Goal: Task Accomplishment & Management: Manage account settings

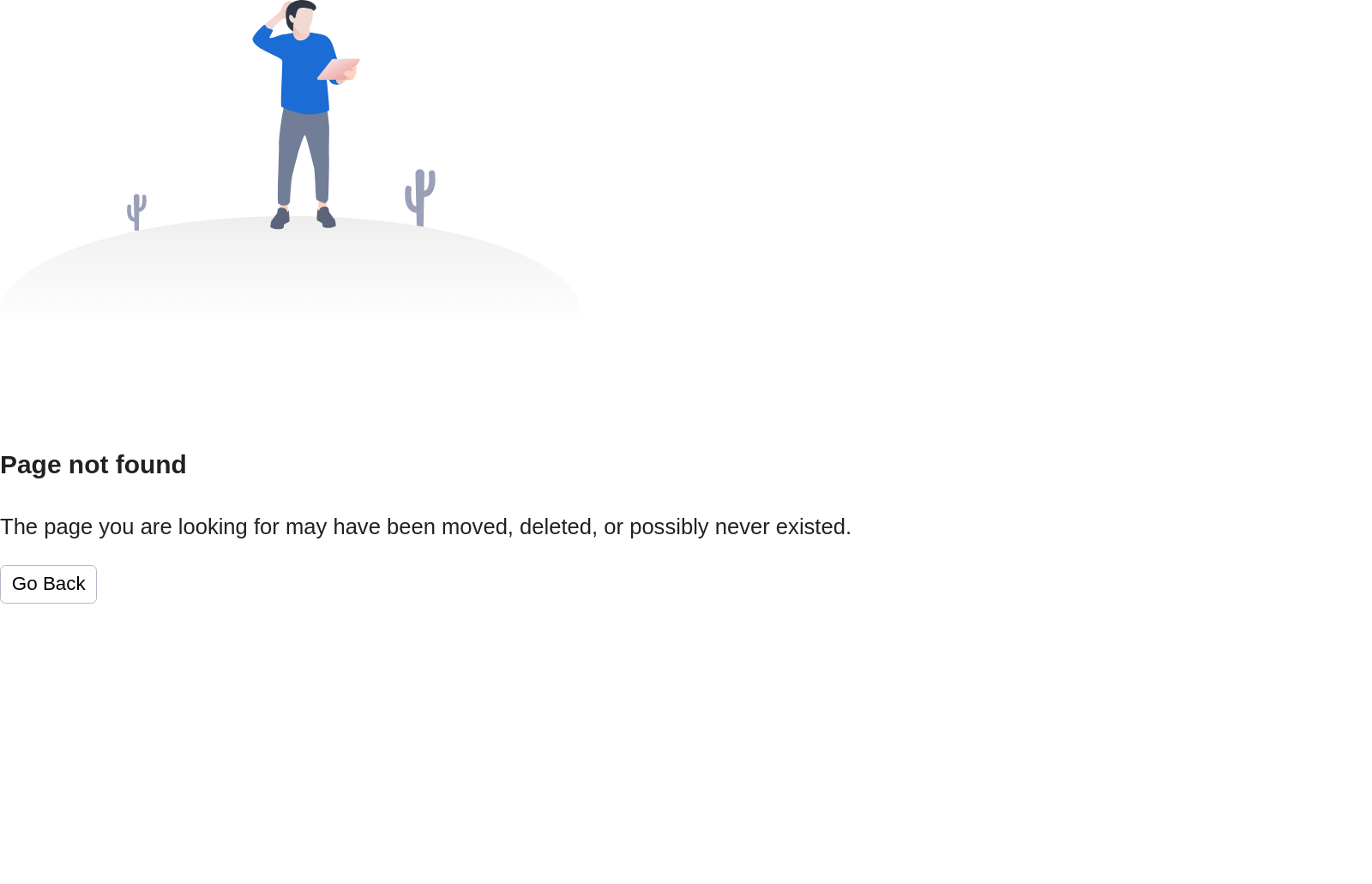
click at [682, 603] on div "Page not found The page you are looking for may have been moved, deleted, or po…" at bounding box center [686, 302] width 1372 height 603
click at [97, 603] on button "Go Back" at bounding box center [48, 584] width 97 height 38
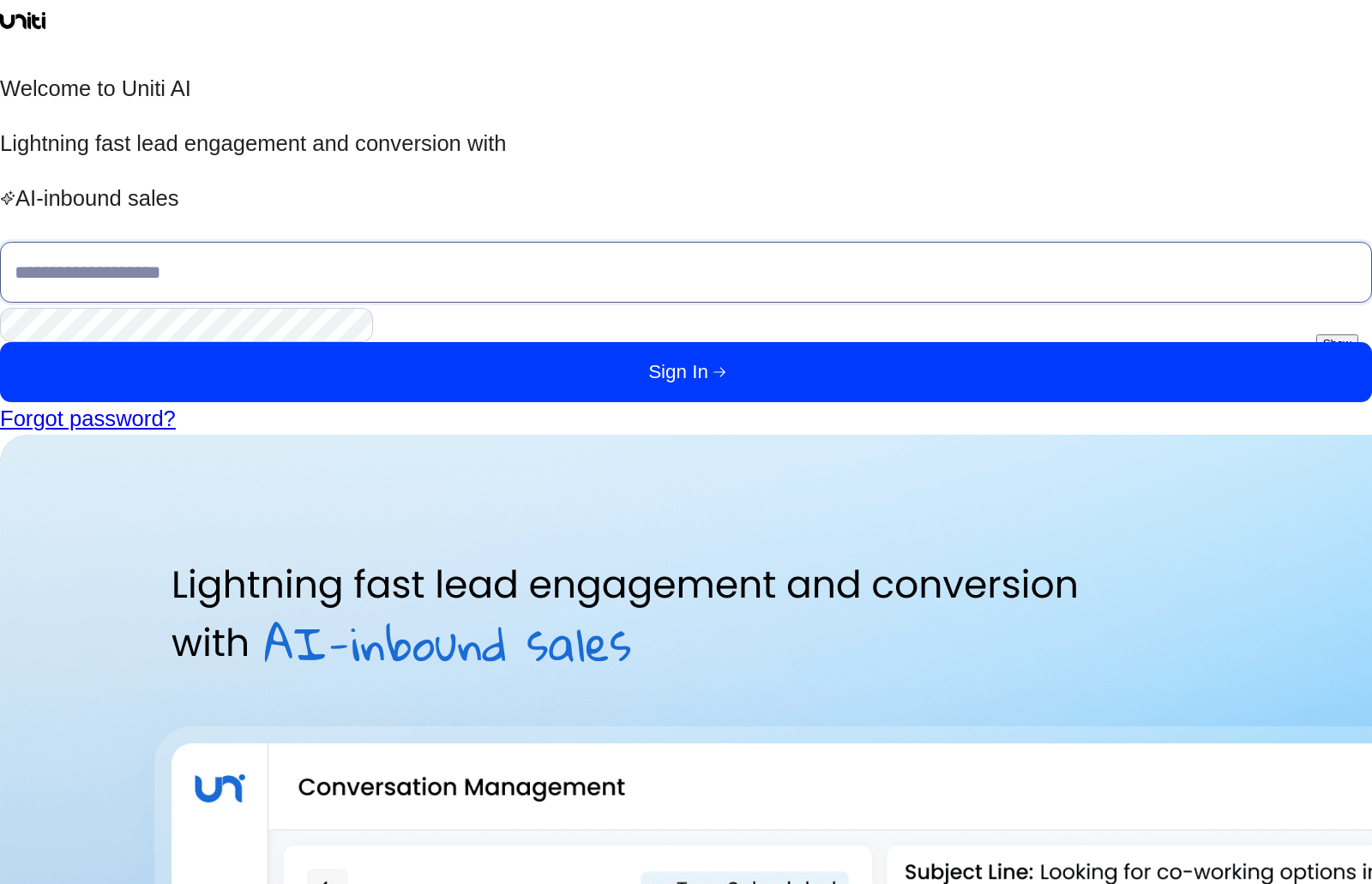
type input "**********"
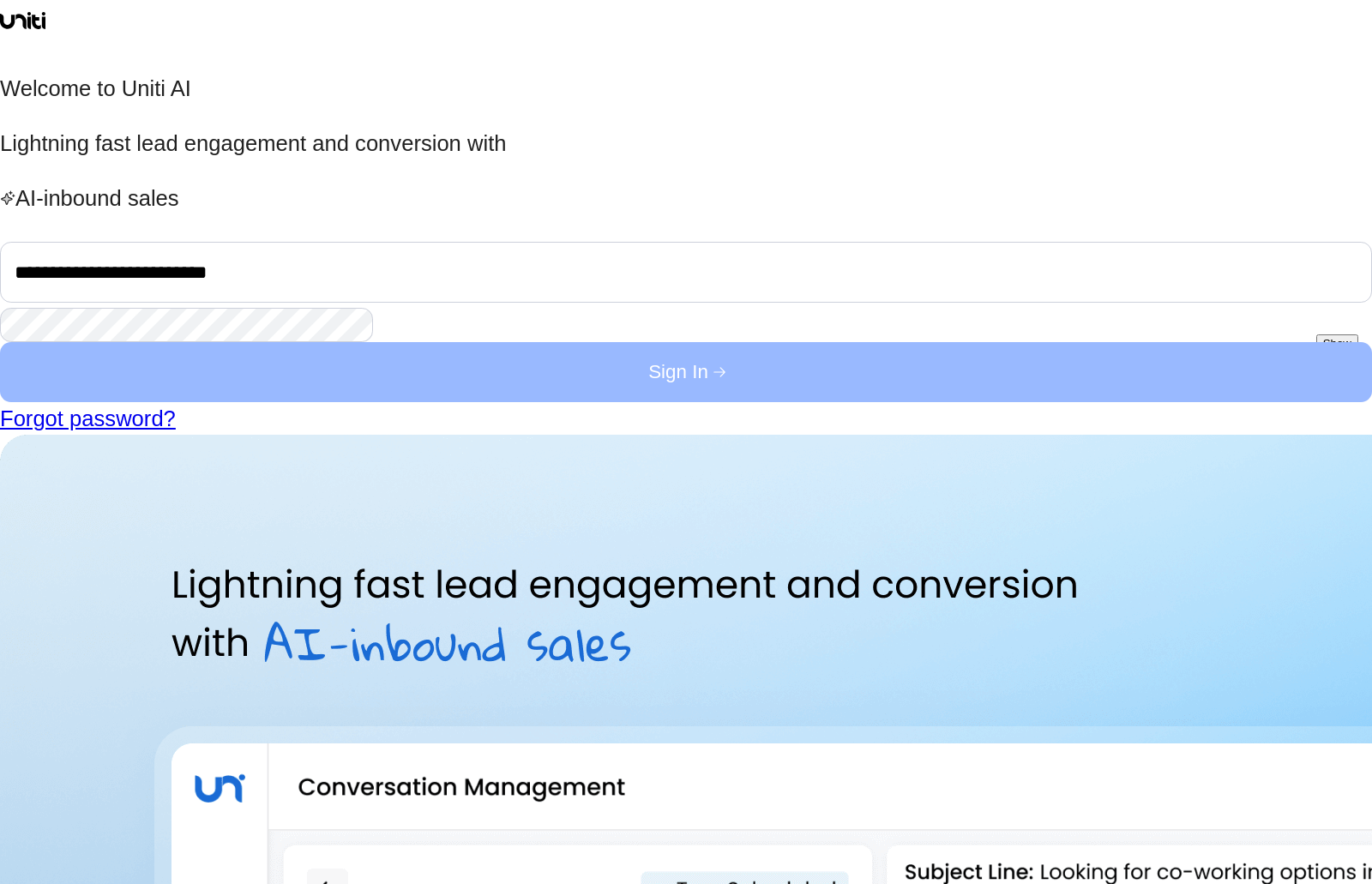
click at [369, 402] on button "Sign In" at bounding box center [686, 372] width 1372 height 60
